Goal: Task Accomplishment & Management: Manage account settings

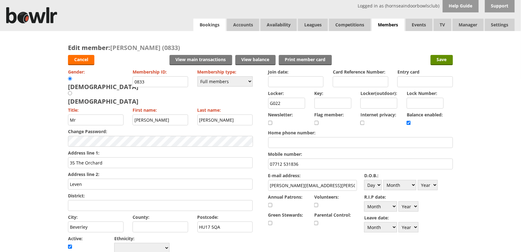
click at [214, 20] on link "Bookings" at bounding box center [209, 25] width 32 height 12
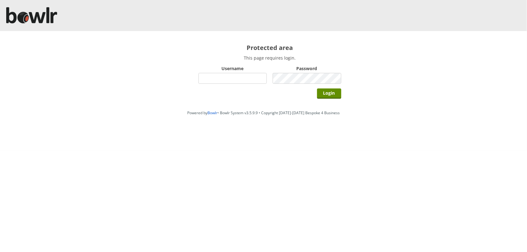
click at [246, 72] on div "Username" at bounding box center [232, 74] width 69 height 21
click at [246, 77] on input "Username" at bounding box center [232, 78] width 69 height 11
type input "hornseaindoorbowlsclub"
click at [317, 88] on input "Login" at bounding box center [329, 93] width 24 height 10
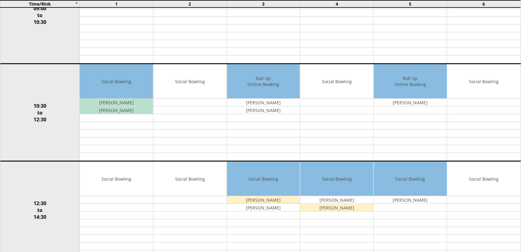
scroll to position [116, 0]
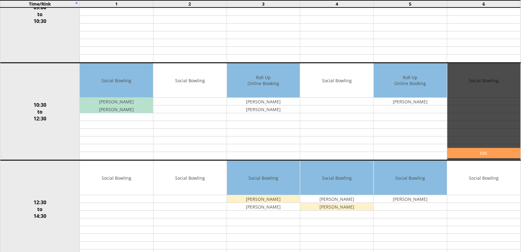
click at [471, 155] on link "Edit" at bounding box center [483, 153] width 73 height 10
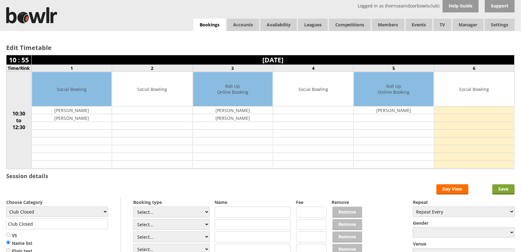
click at [512, 190] on input "Save" at bounding box center [503, 189] width 22 height 10
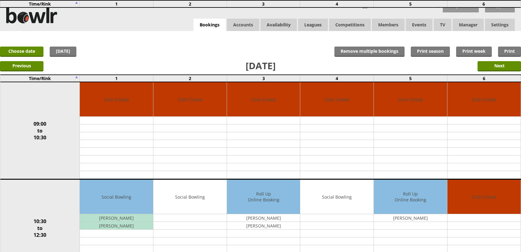
scroll to position [78, 0]
